Goal: Task Accomplishment & Management: Manage account settings

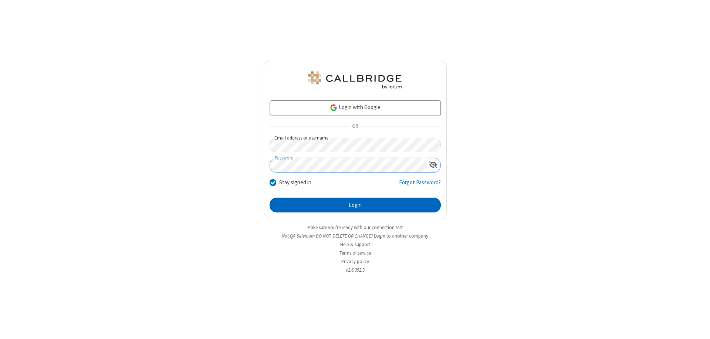
click at [355, 205] on button "Login" at bounding box center [354, 204] width 171 height 15
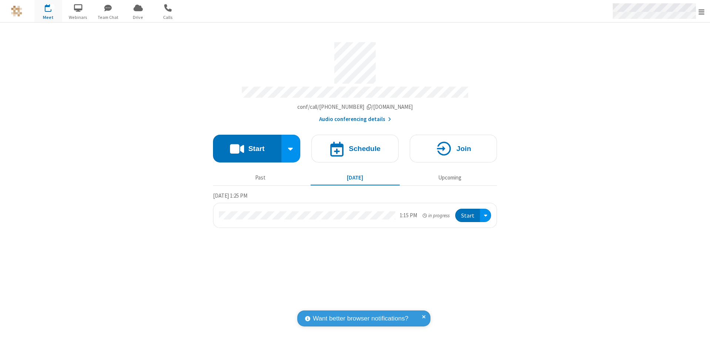
click at [701, 11] on span "Open menu" at bounding box center [701, 11] width 6 height 7
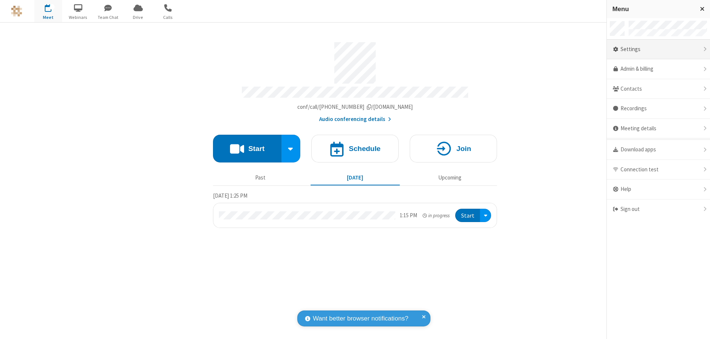
click at [658, 49] on div "Settings" at bounding box center [657, 50] width 103 height 20
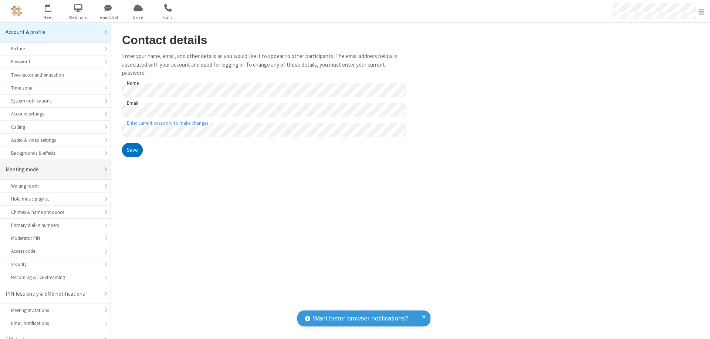
click at [52, 165] on div "Meeting mode" at bounding box center [53, 169] width 94 height 9
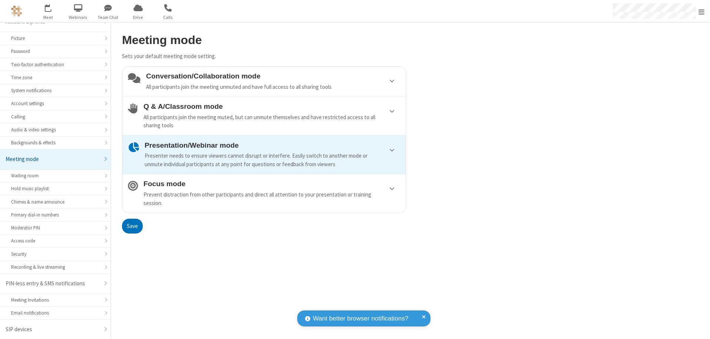
click at [264, 193] on div "Prevent distraction from other participants and direct all attention to your pr…" at bounding box center [271, 198] width 256 height 17
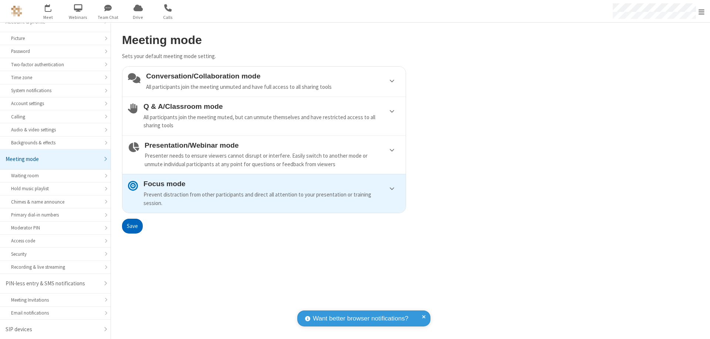
click at [132, 225] on button "Save" at bounding box center [132, 225] width 21 height 15
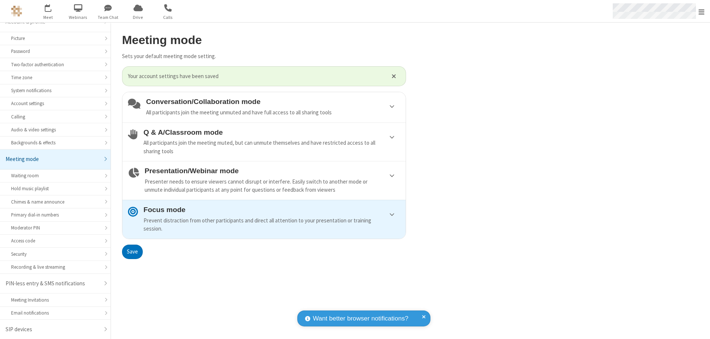
click at [701, 11] on span "Open menu" at bounding box center [701, 11] width 6 height 7
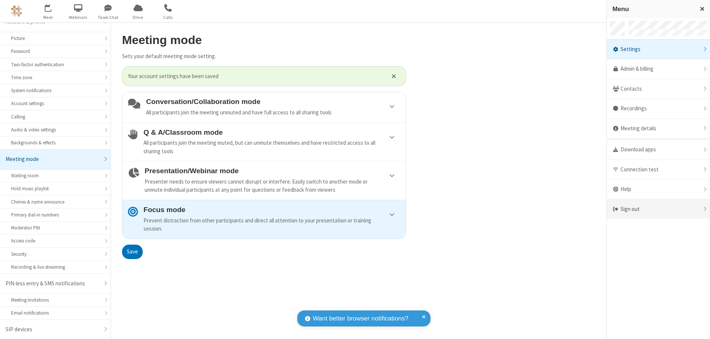
click at [658, 209] on div "Sign out" at bounding box center [657, 209] width 103 height 20
